Goal: Information Seeking & Learning: Learn about a topic

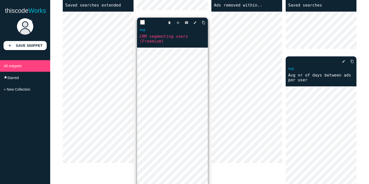
scroll to position [311, 0]
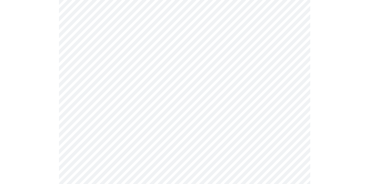
scroll to position [2737, 0]
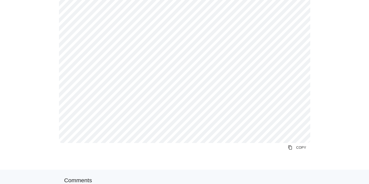
scroll to position [166, 0]
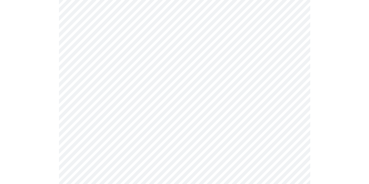
scroll to position [2652, 0]
